Goal: Task Accomplishment & Management: Use online tool/utility

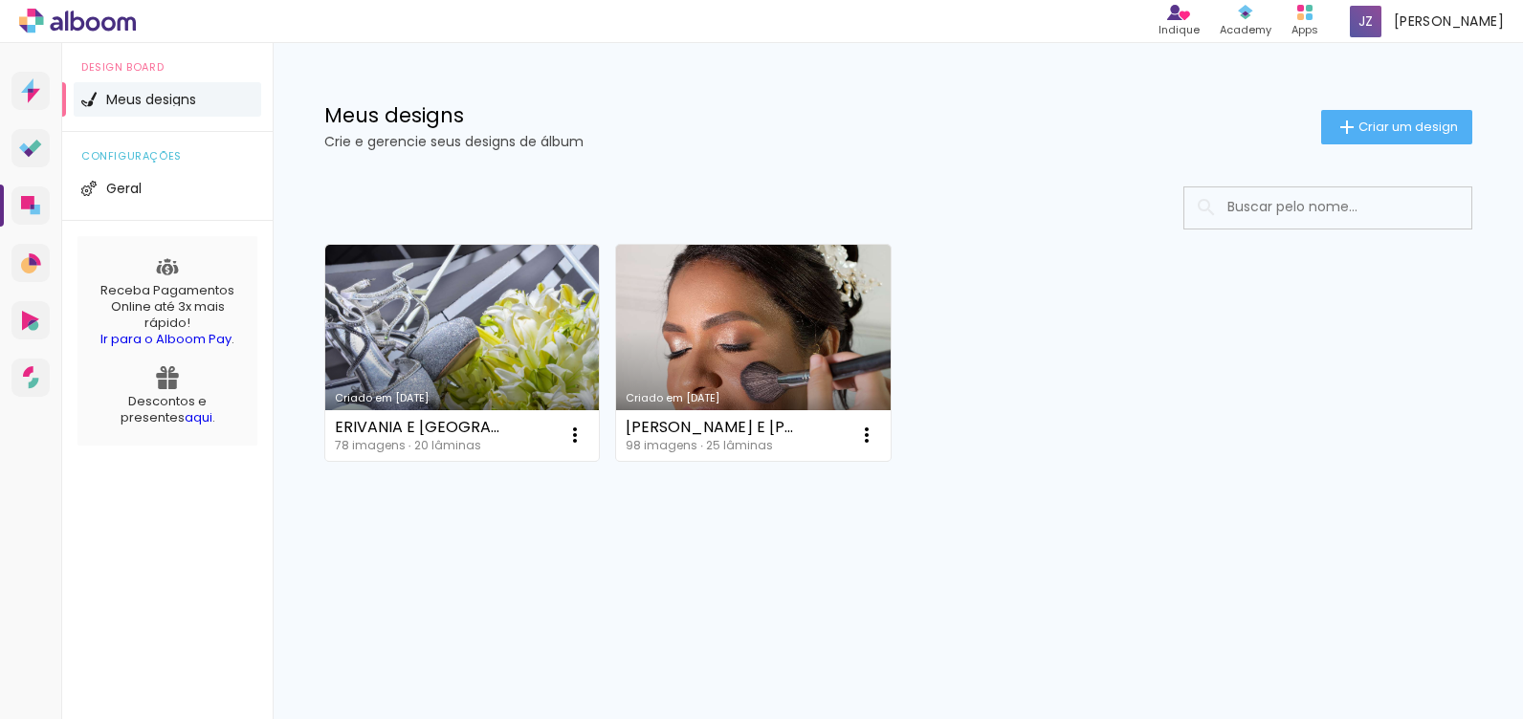
click at [1382, 137] on paper-button "Criar um design" at bounding box center [1396, 127] width 151 height 34
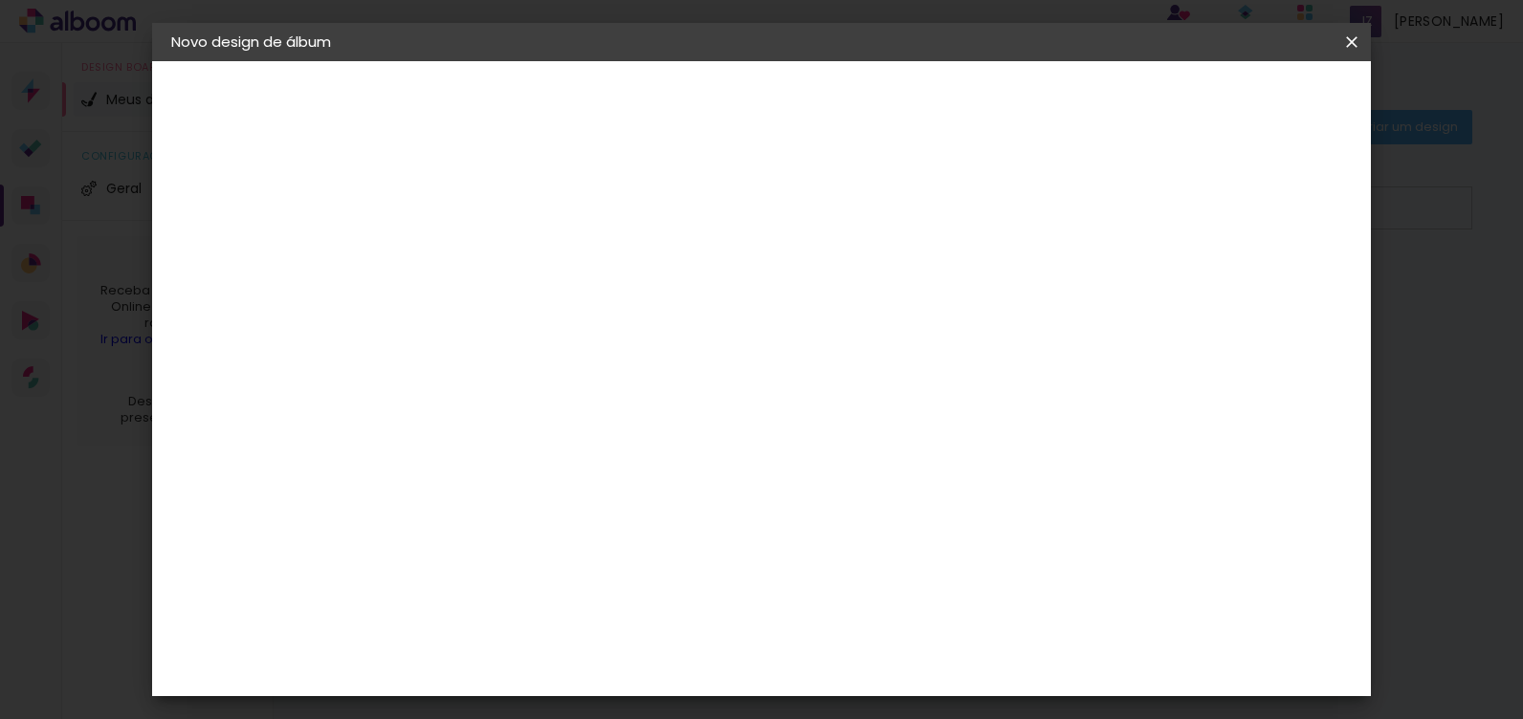
click at [484, 264] on input at bounding box center [484, 257] width 0 height 30
type input "FORMATURA ABC"
click at [0, 0] on slot "Avançar" at bounding box center [0, 0] width 0 height 0
click at [0, 0] on slot "Tamanho Livre" at bounding box center [0, 0] width 0 height 0
click at [0, 0] on slot "Avançar" at bounding box center [0, 0] width 0 height 0
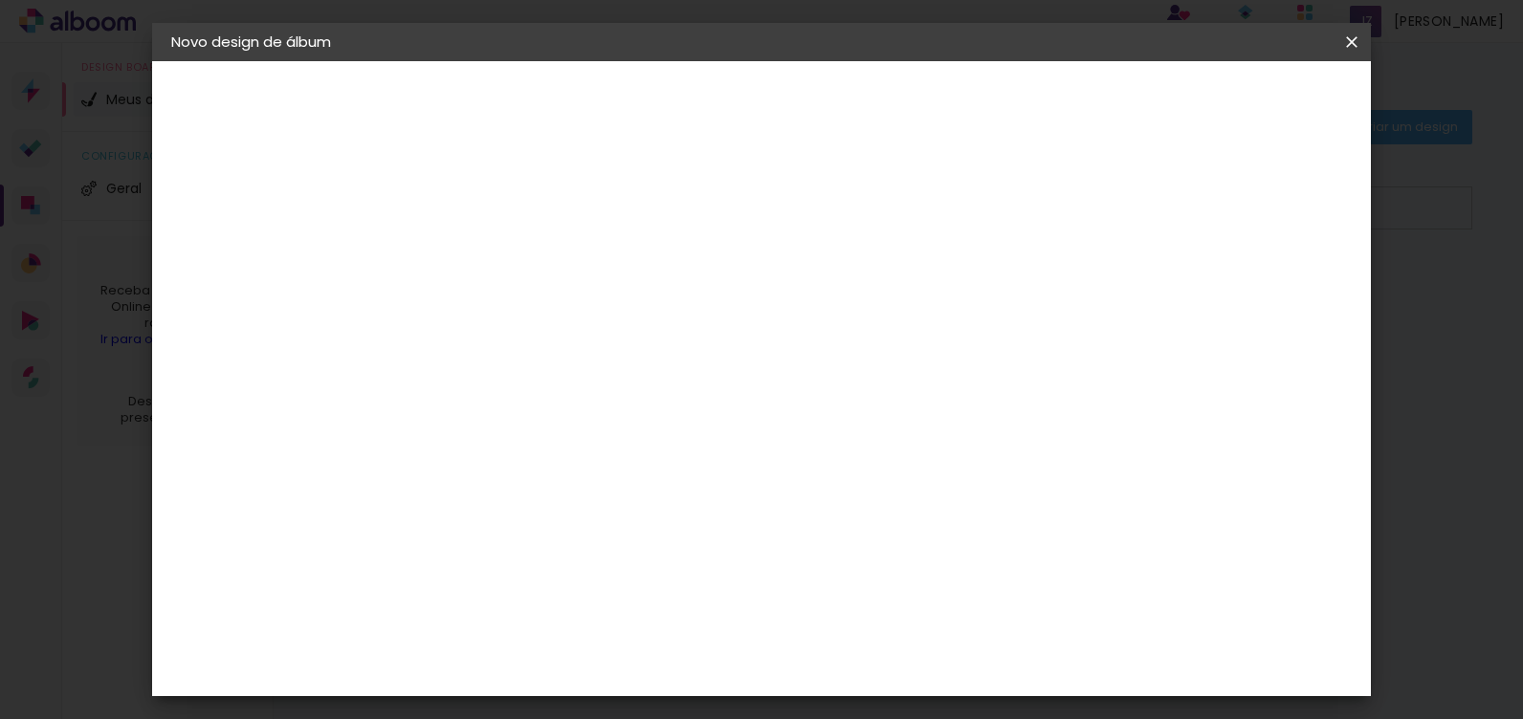
click at [446, 533] on input "30" at bounding box center [424, 537] width 50 height 29
type input "3"
type input "25"
type paper-input "25"
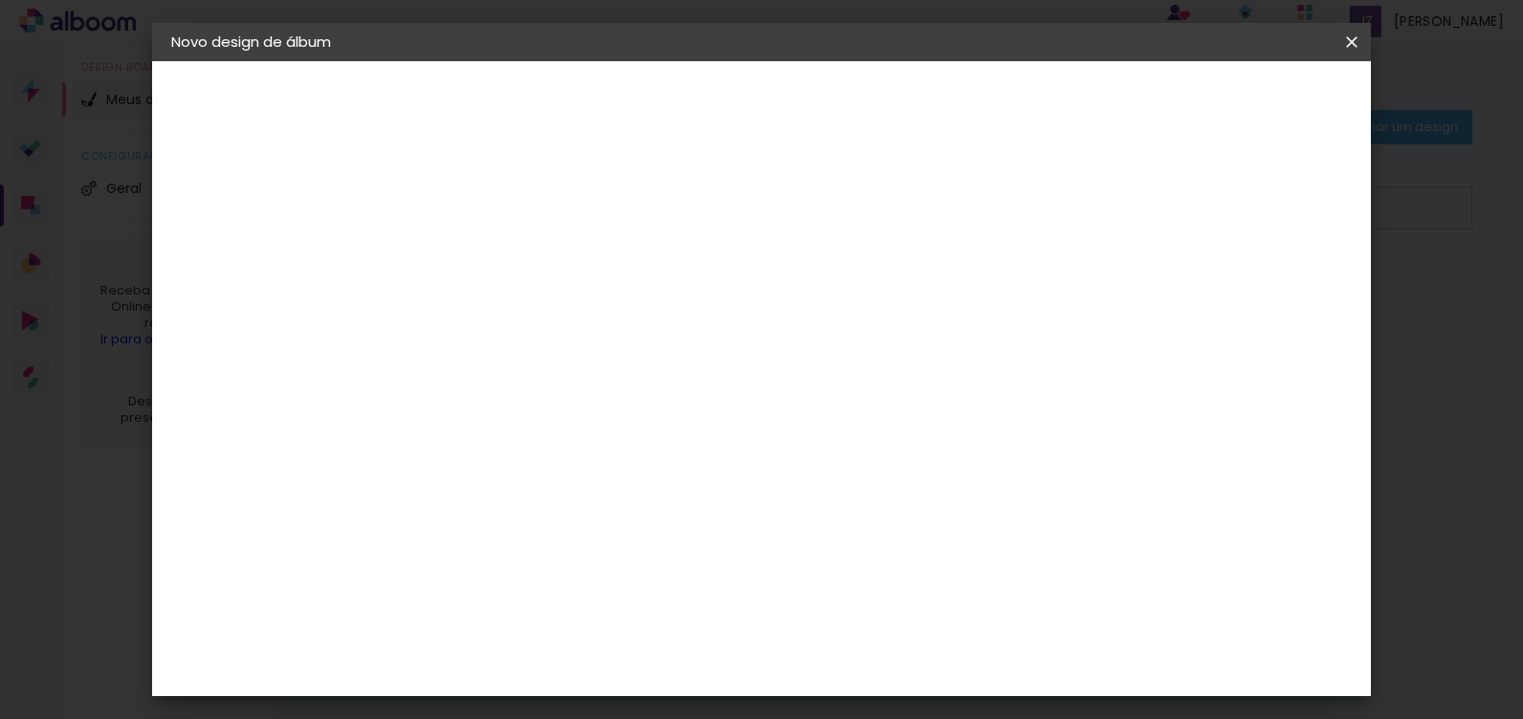
click at [889, 534] on input "60" at bounding box center [867, 543] width 50 height 29
type input "6"
type input "2"
type input "50"
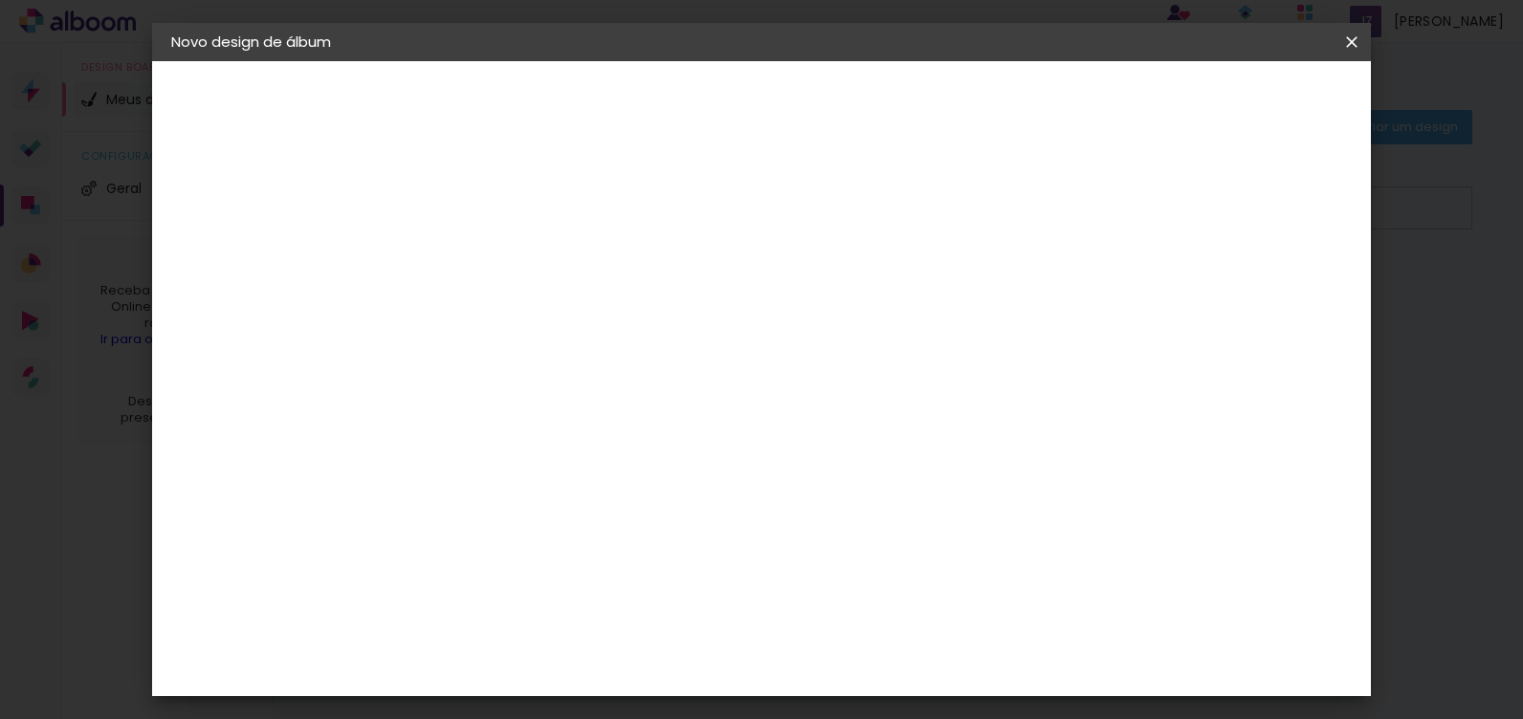
type paper-input "50"
click at [1231, 102] on span "Iniciar design" at bounding box center [1187, 101] width 87 height 13
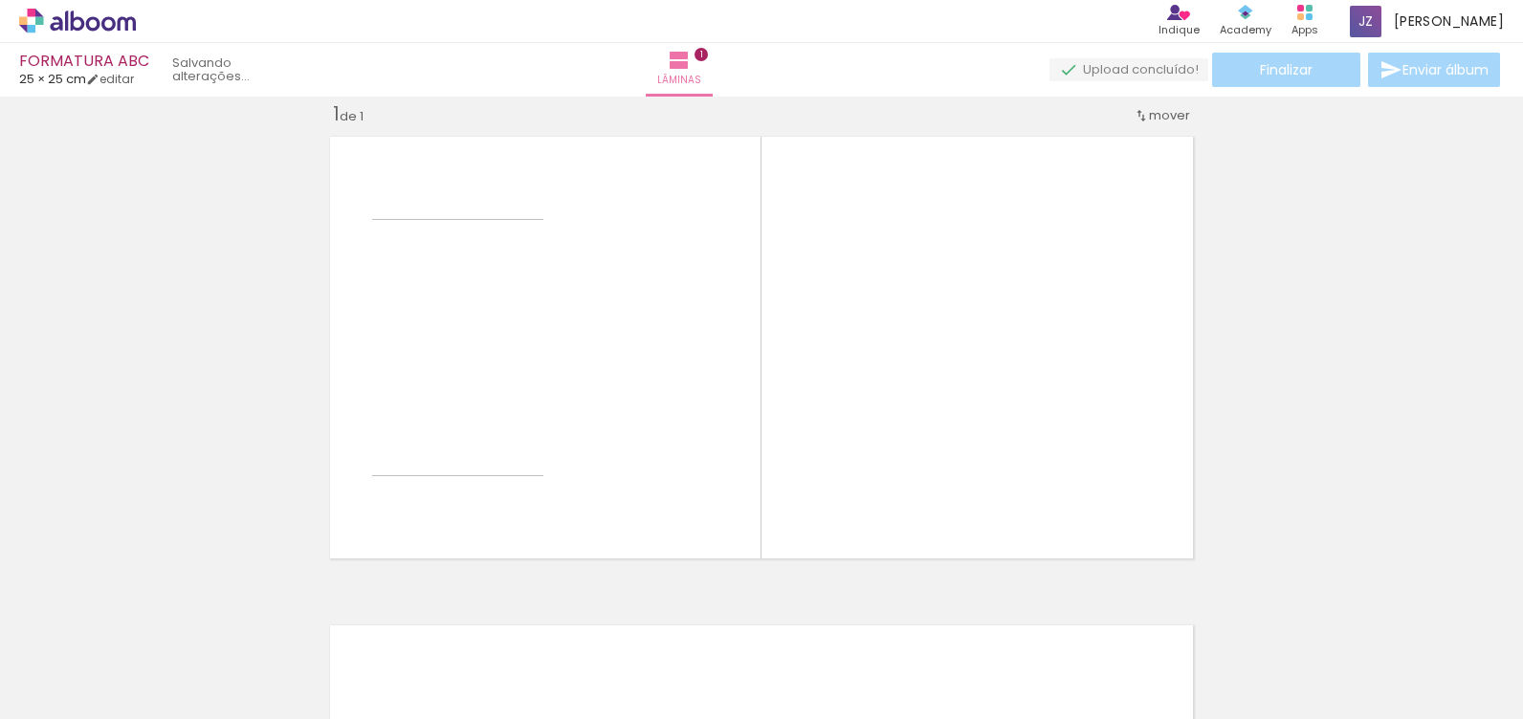
scroll to position [25, 0]
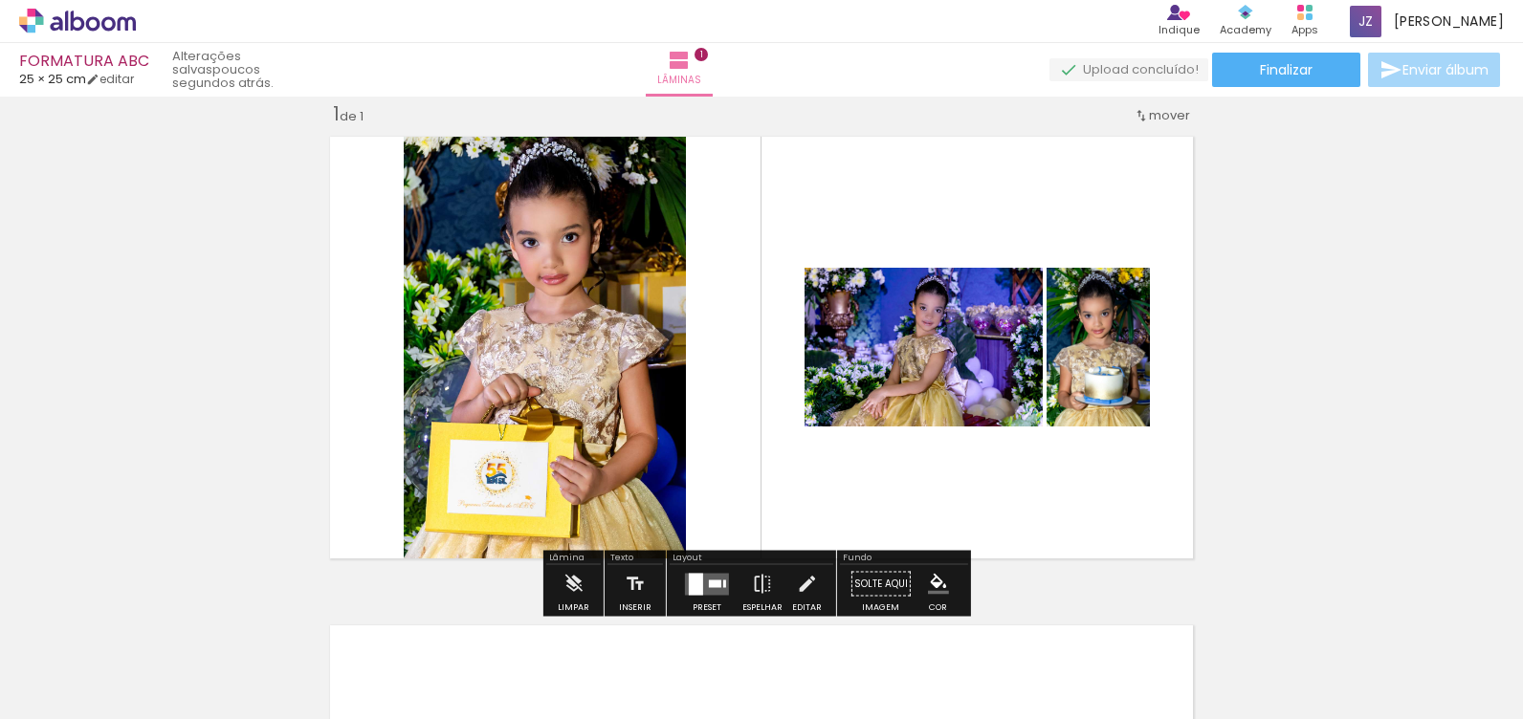
click at [0, 0] on div "Confirmar Cancelar" at bounding box center [0, 0] width 0 height 0
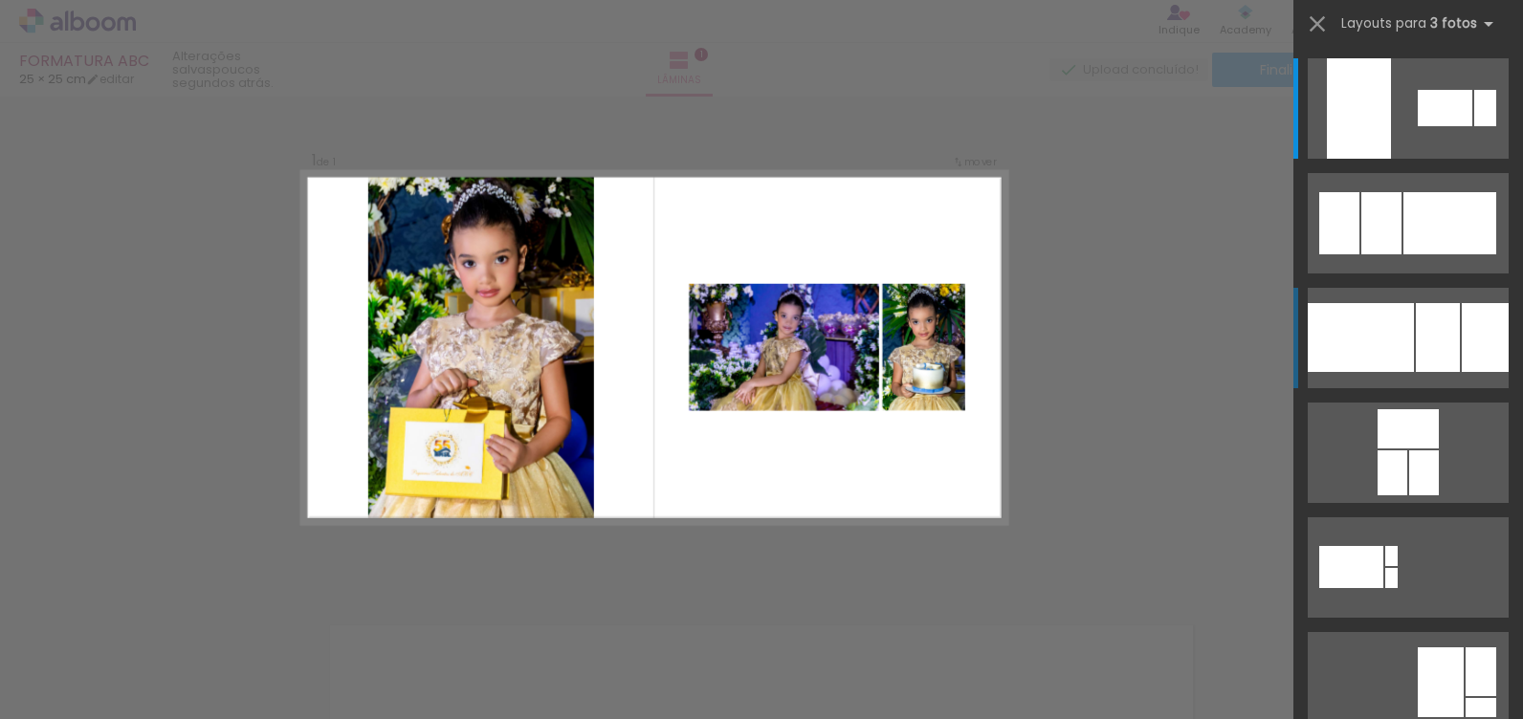
scroll to position [24, 0]
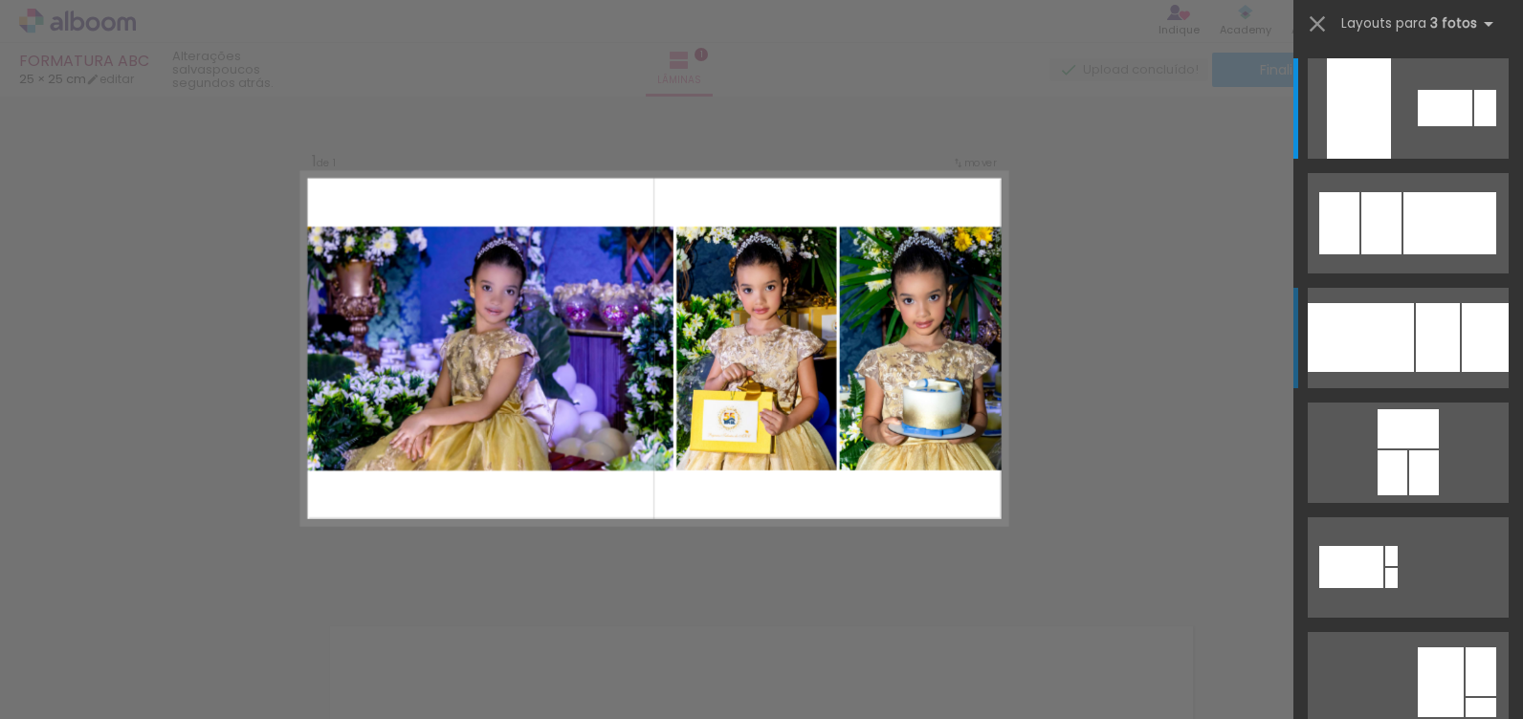
click at [1418, 336] on div at bounding box center [1438, 337] width 44 height 69
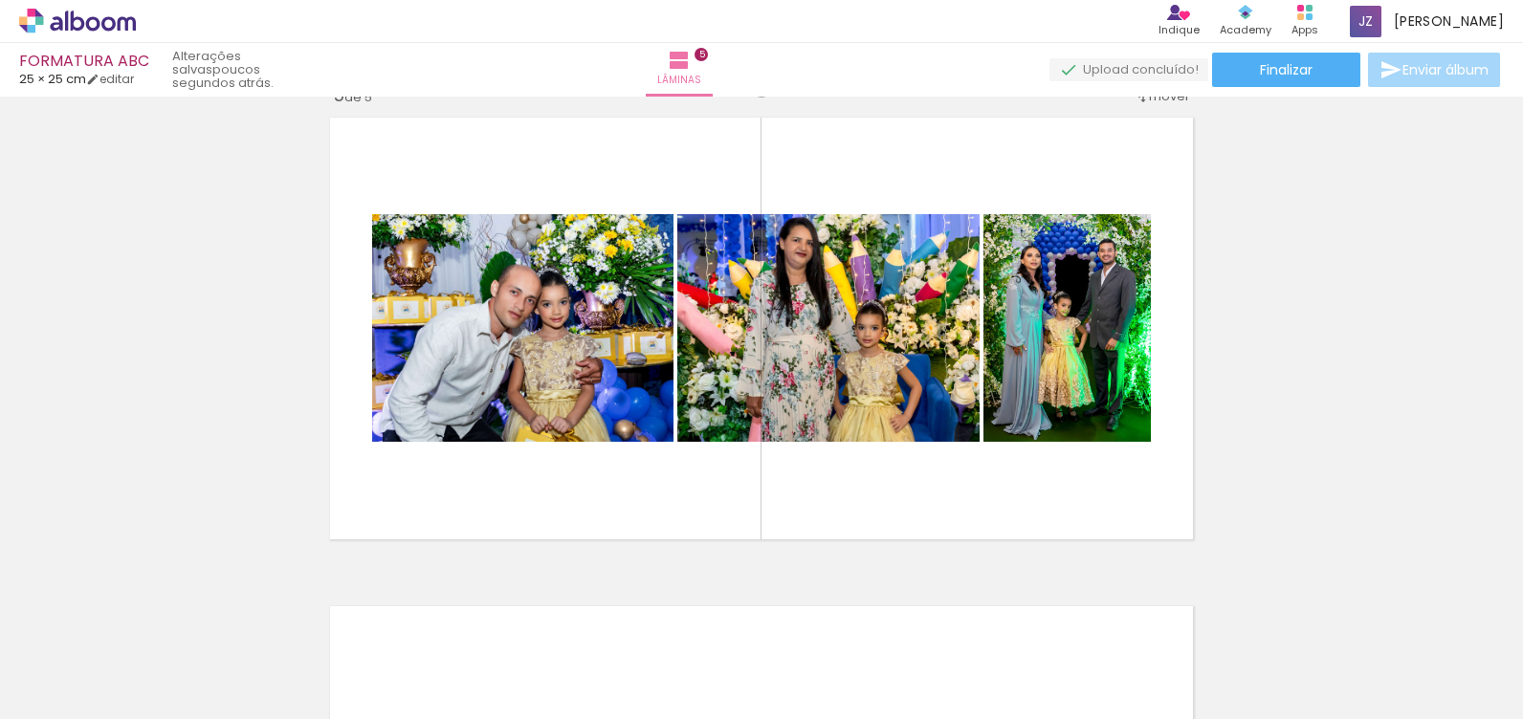
scroll to position [0, 3246]
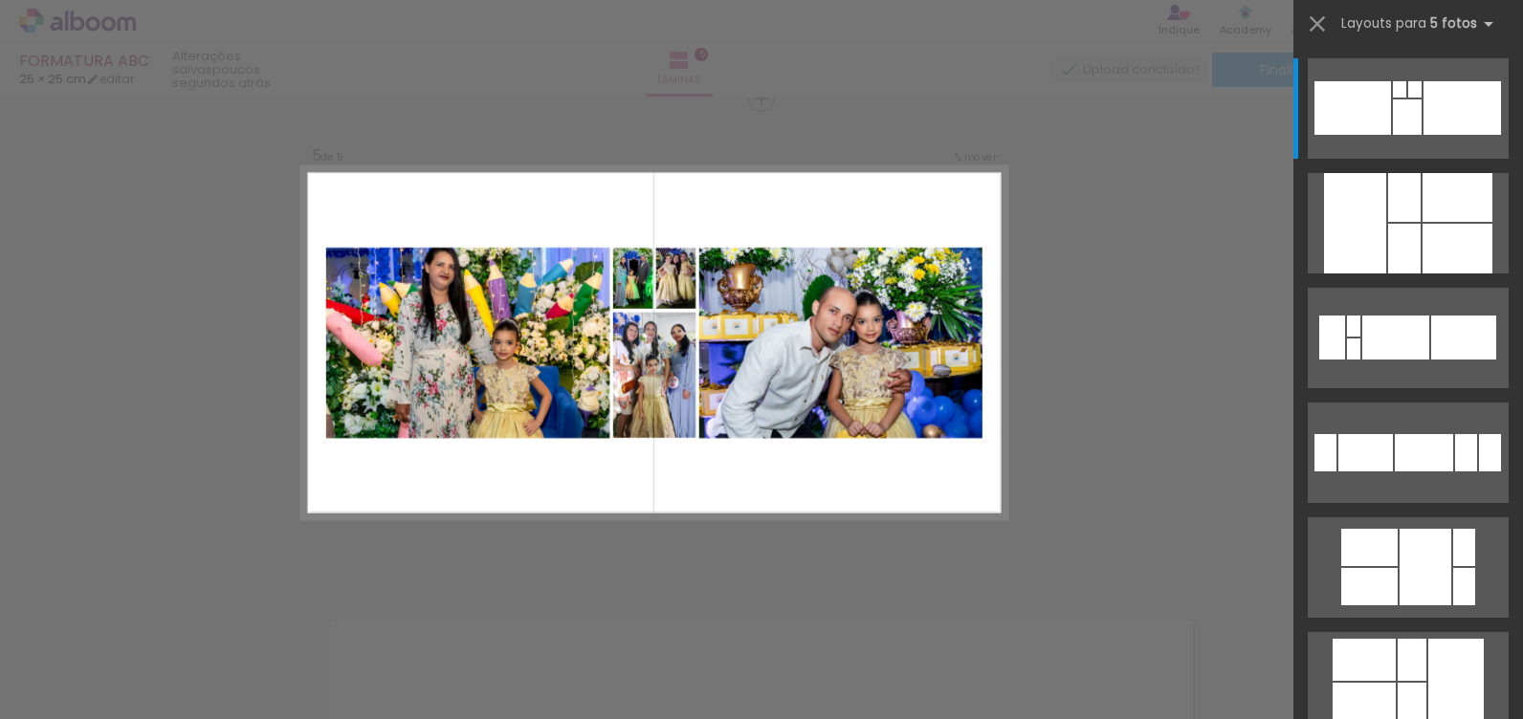
scroll to position [1980, 0]
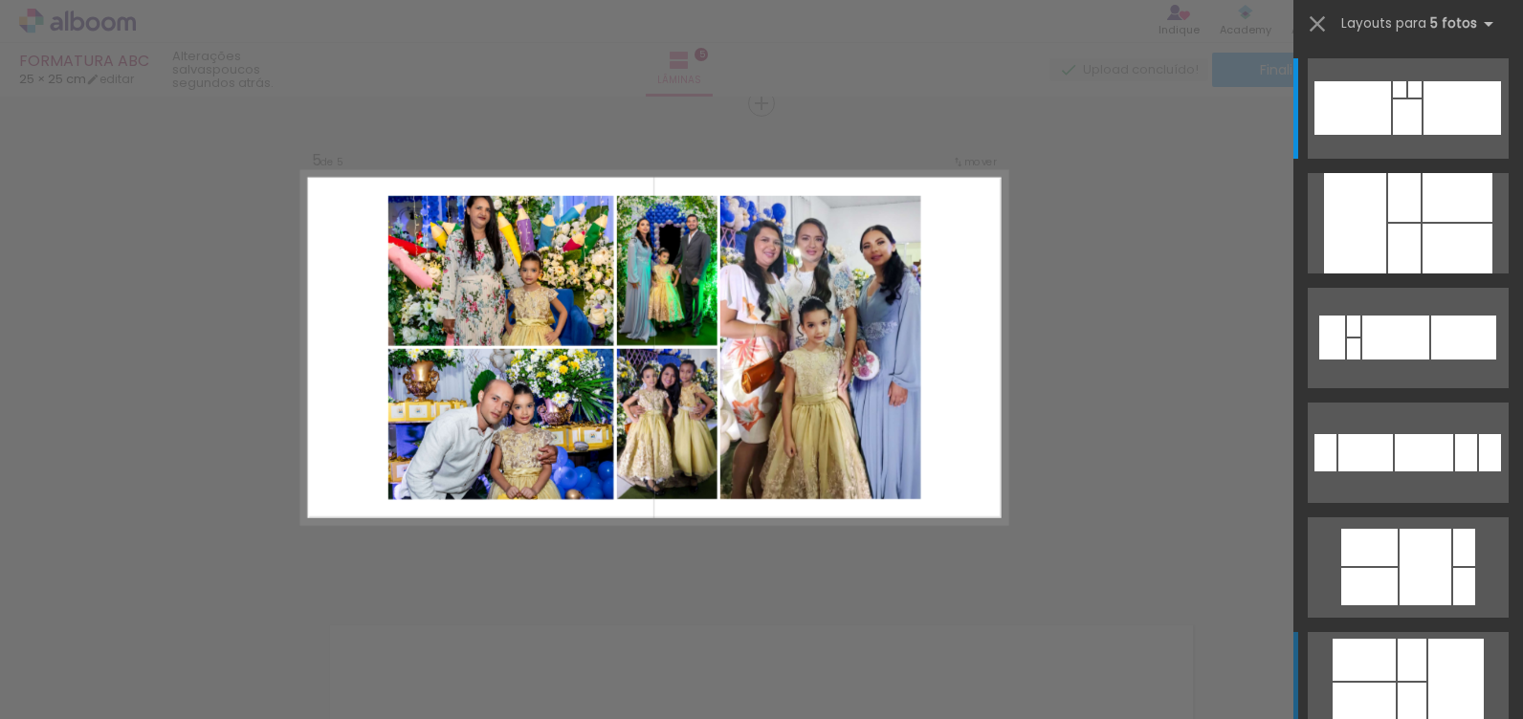
click at [1428, 682] on div at bounding box center [1455, 682] width 55 height 86
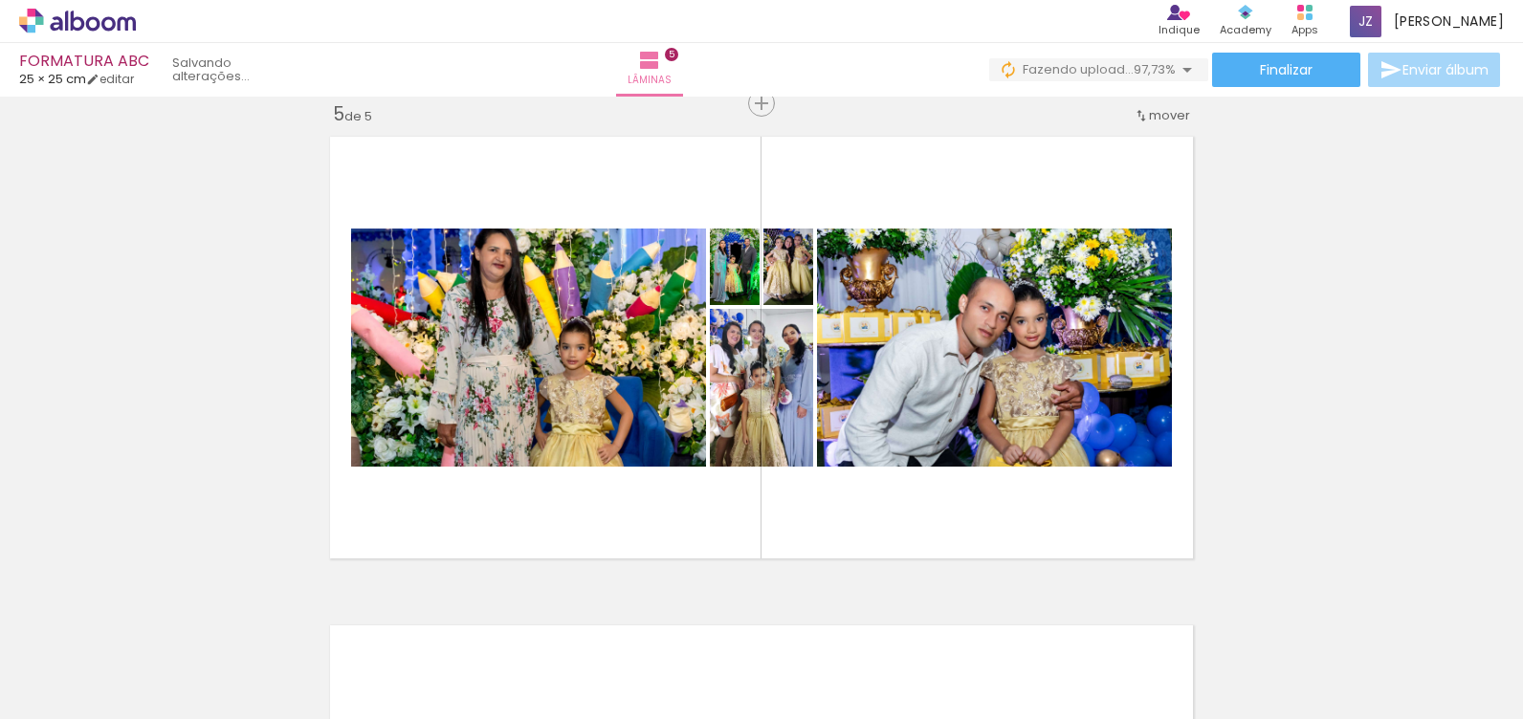
scroll to position [0, 2023]
click at [639, 659] on div at bounding box center [633, 654] width 68 height 95
click at [641, 661] on div at bounding box center [633, 654] width 68 height 95
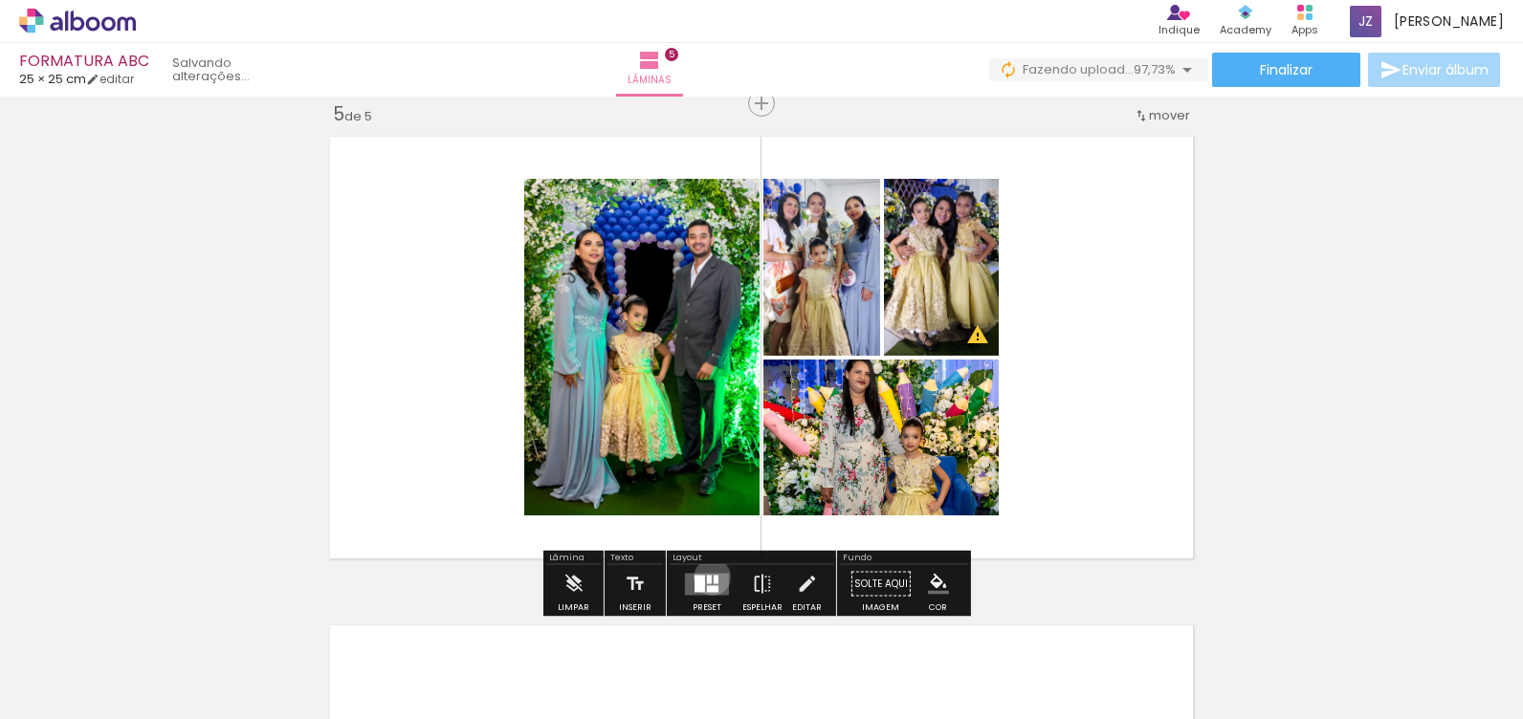
click at [0, 0] on div "Confirmar Cancelar" at bounding box center [0, 0] width 0 height 0
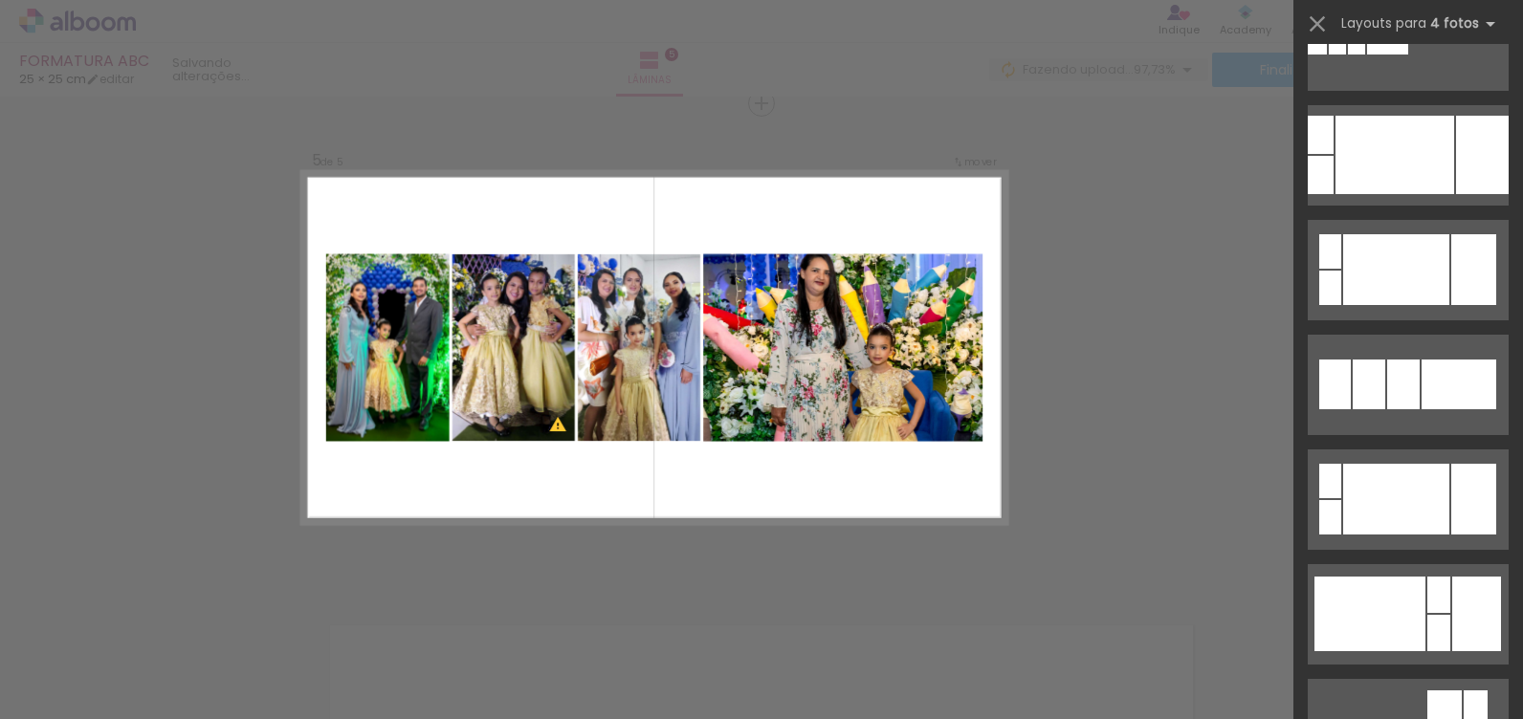
scroll to position [995, 0]
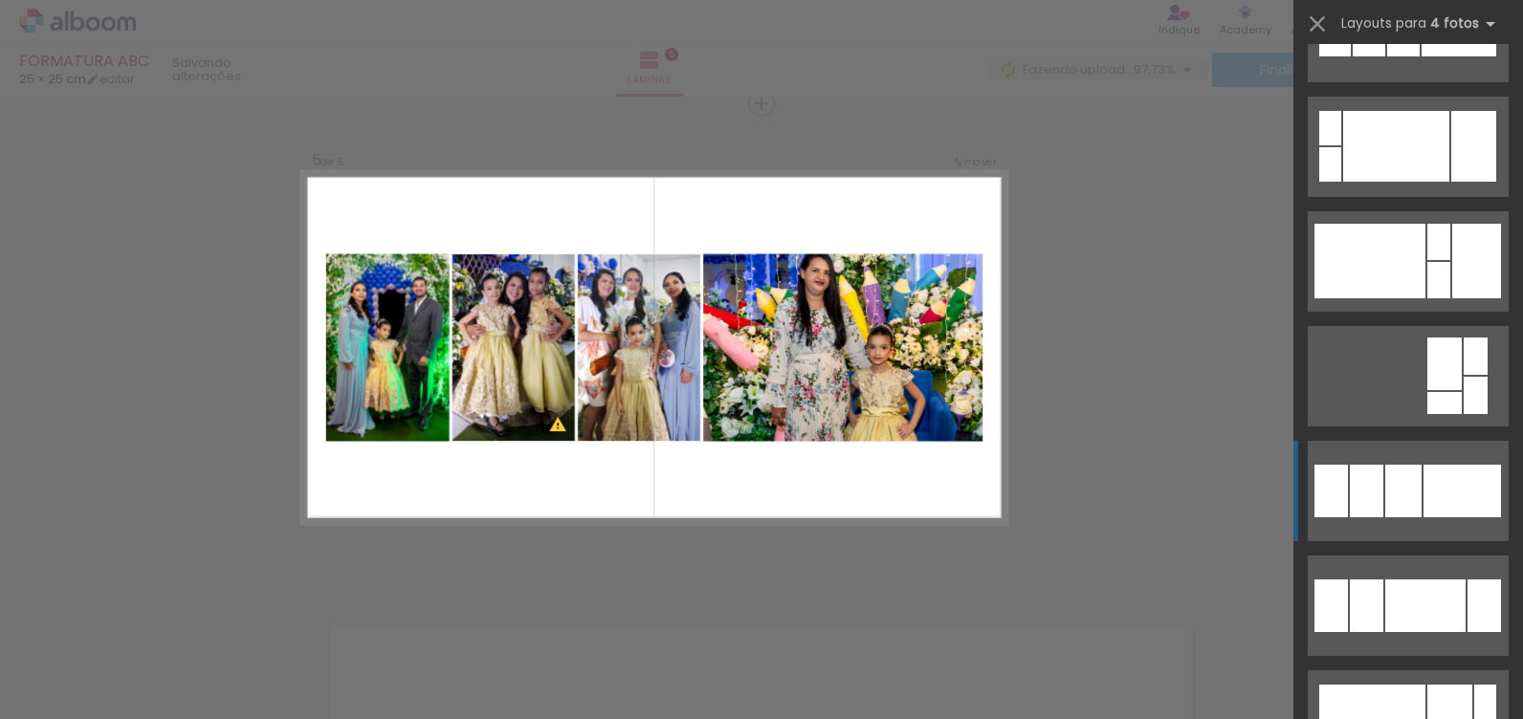
click at [1394, 490] on div at bounding box center [1403, 491] width 36 height 53
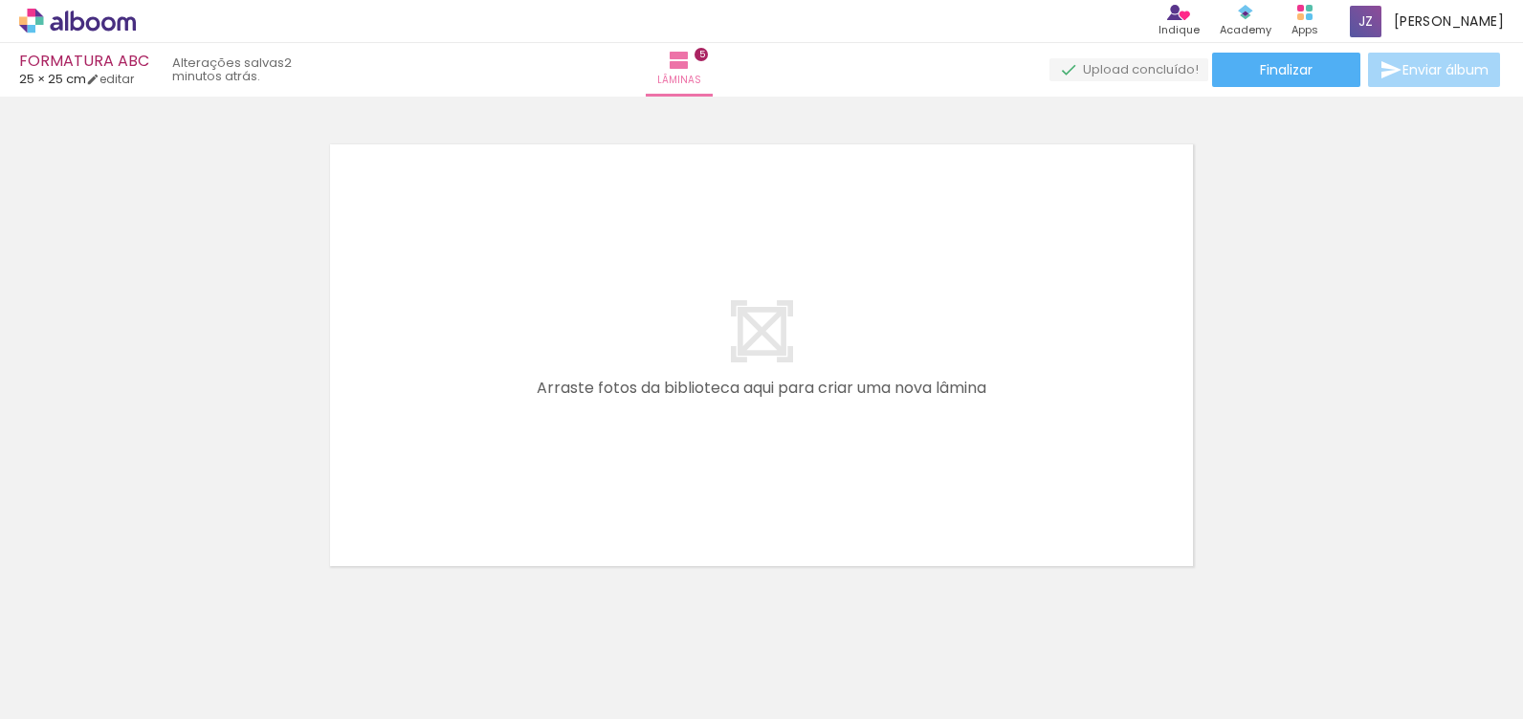
scroll to position [2466, 0]
